Goal: Find specific page/section: Find specific page/section

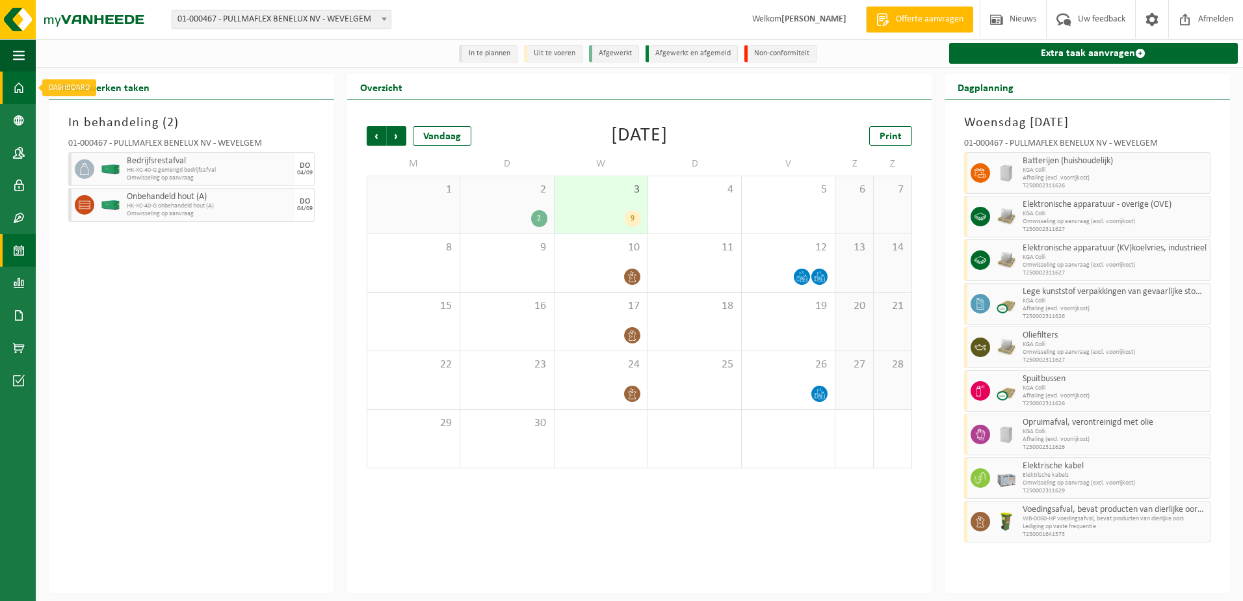
click at [21, 94] on span at bounding box center [19, 88] width 12 height 33
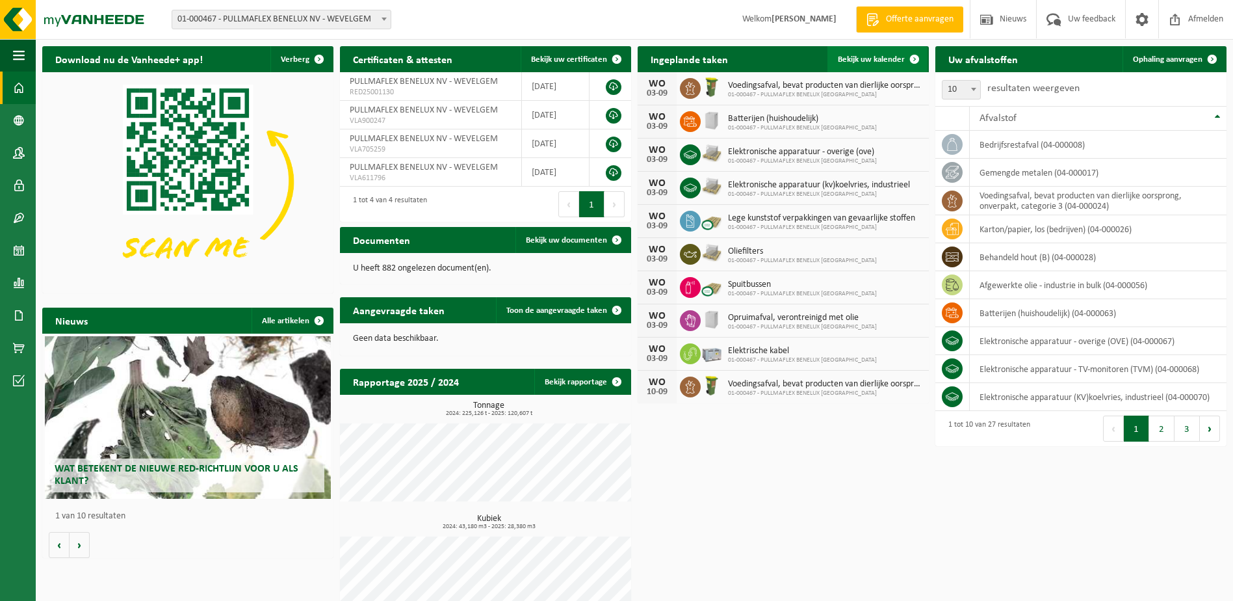
click at [882, 56] on span "Bekijk uw kalender" at bounding box center [871, 59] width 67 height 8
